Goal: Task Accomplishment & Management: Use online tool/utility

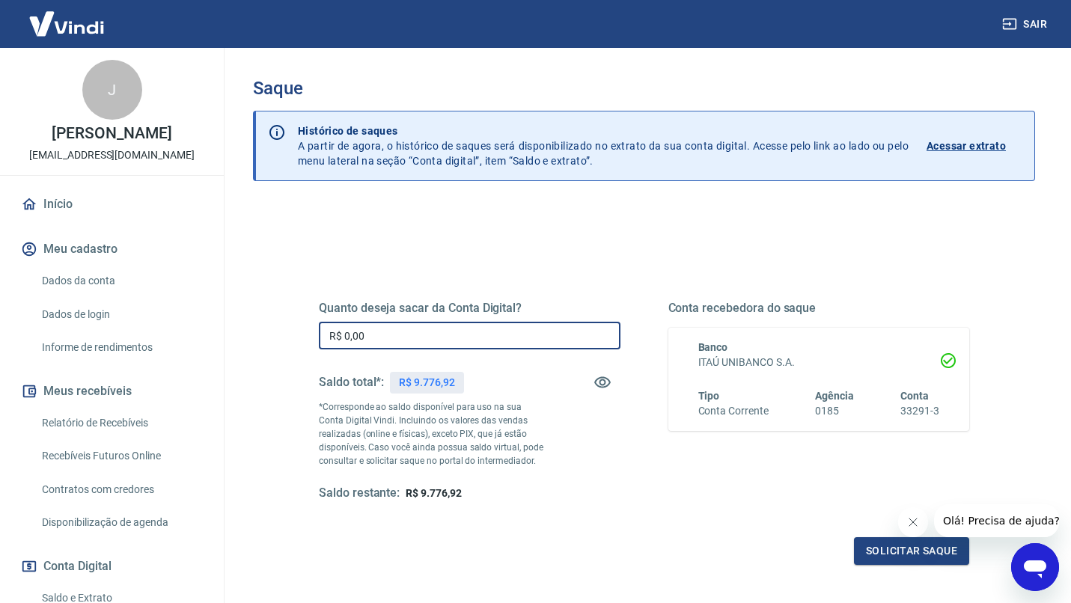
click at [385, 330] on input "R$ 0,00" at bounding box center [470, 336] width 302 height 28
type input "R$ 9.776,92"
click at [881, 555] on button "Solicitar saque" at bounding box center [911, 551] width 115 height 28
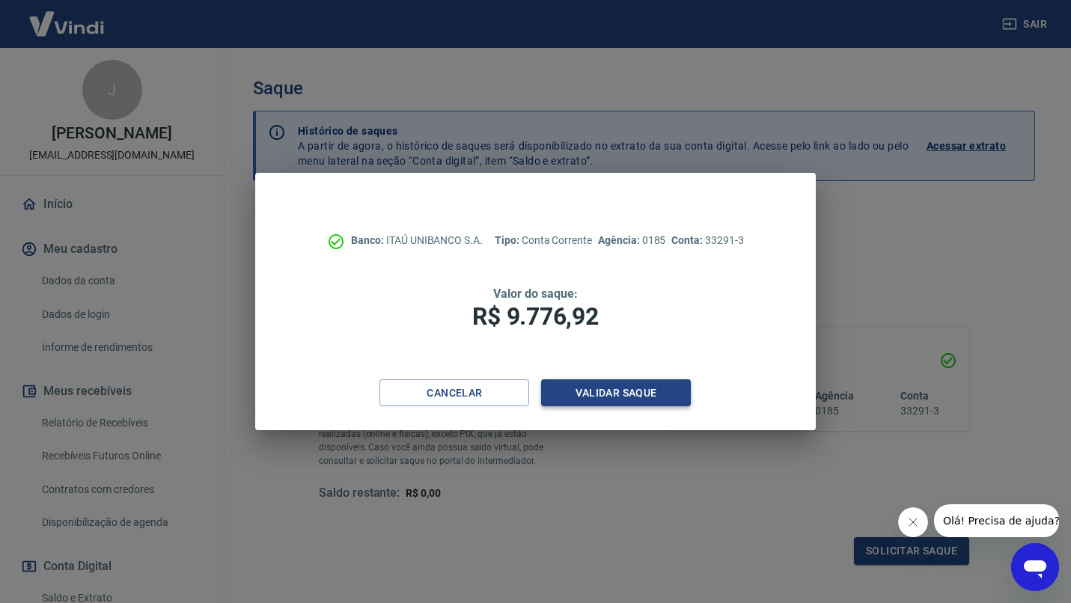
click at [621, 390] on button "Validar saque" at bounding box center [616, 393] width 150 height 28
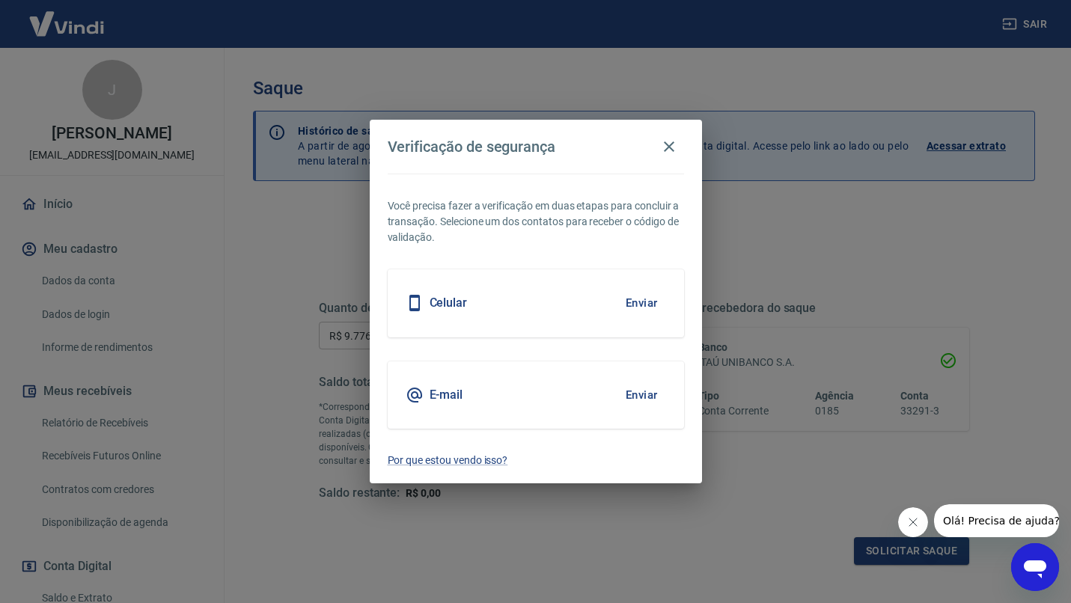
click at [637, 305] on button "Enviar" at bounding box center [641, 302] width 49 height 31
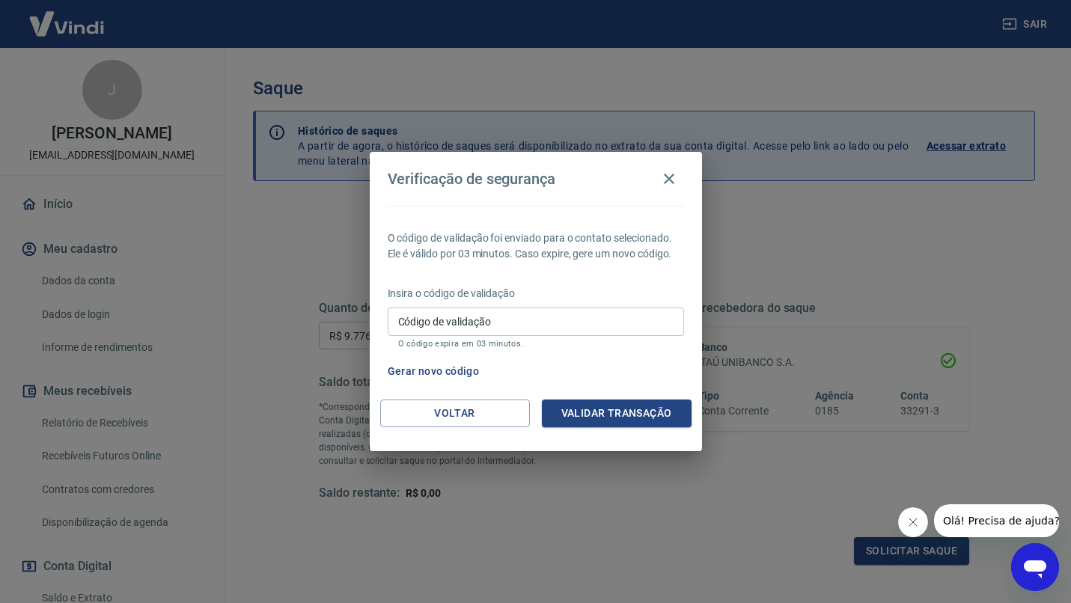
click at [426, 317] on div "Código de validação Código de validação O código expira em 03 minutos." at bounding box center [536, 327] width 296 height 40
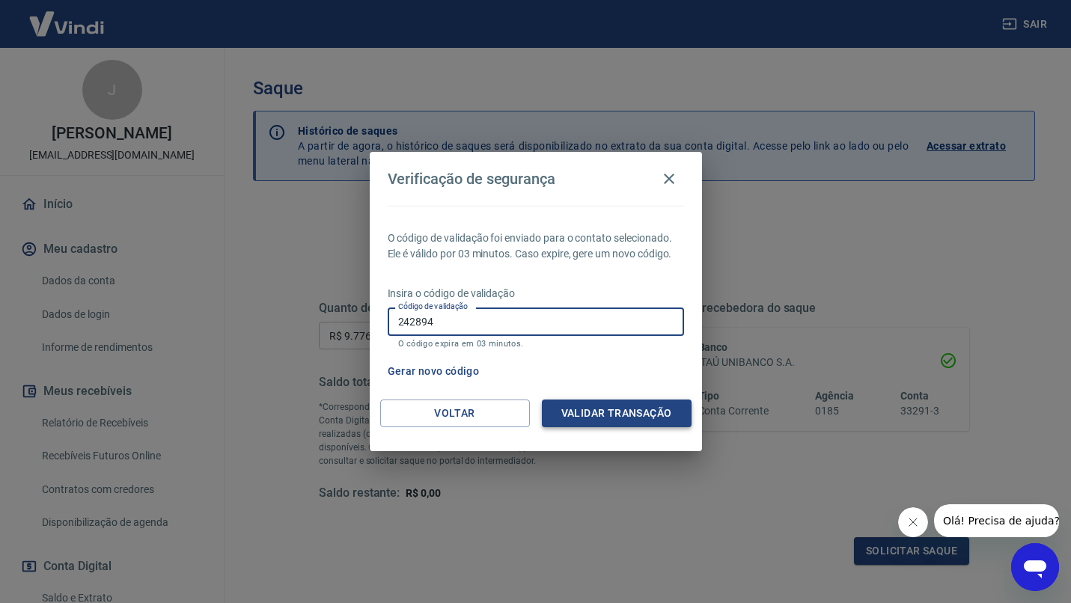
type input "242894"
click at [599, 416] on button "Validar transação" at bounding box center [617, 414] width 150 height 28
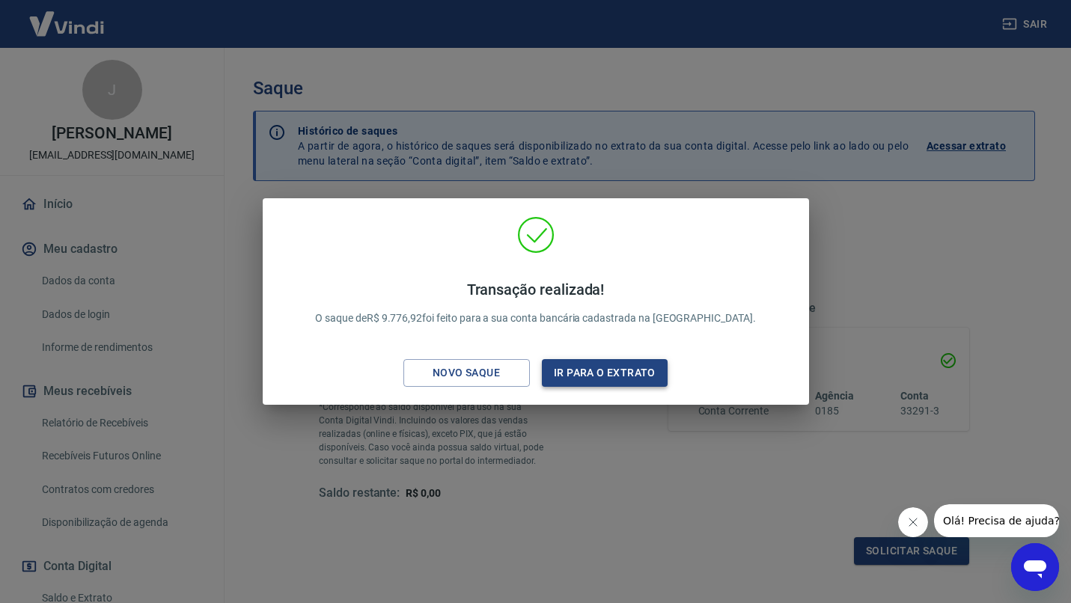
click at [595, 372] on button "Ir para o extrato" at bounding box center [605, 373] width 126 height 28
